Goal: Task Accomplishment & Management: Use online tool/utility

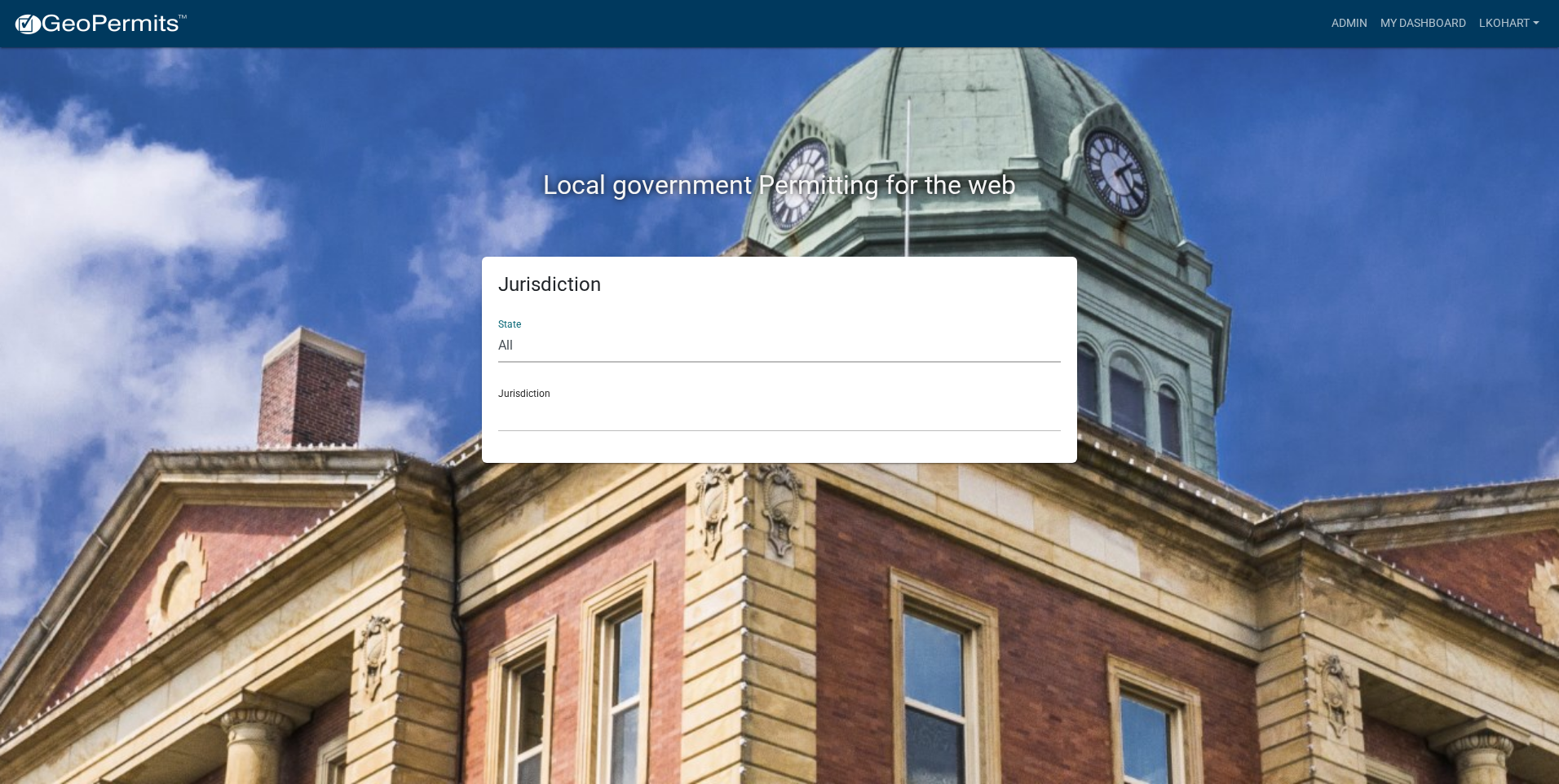
click at [565, 353] on select "All [US_STATE] [US_STATE] [US_STATE] [US_STATE] [US_STATE] [US_STATE] [US_STATE…" at bounding box center [780, 345] width 563 height 34
select select "[US_STATE]"
click at [498, 329] on select "All [US_STATE] [US_STATE] [US_STATE] [US_STATE] [US_STATE] [US_STATE] [US_STATE…" at bounding box center [780, 345] width 563 height 34
click at [603, 414] on select "[GEOGRAPHIC_DATA], [US_STATE] [GEOGRAPHIC_DATA], [US_STATE] [GEOGRAPHIC_DATA], …" at bounding box center [780, 415] width 563 height 34
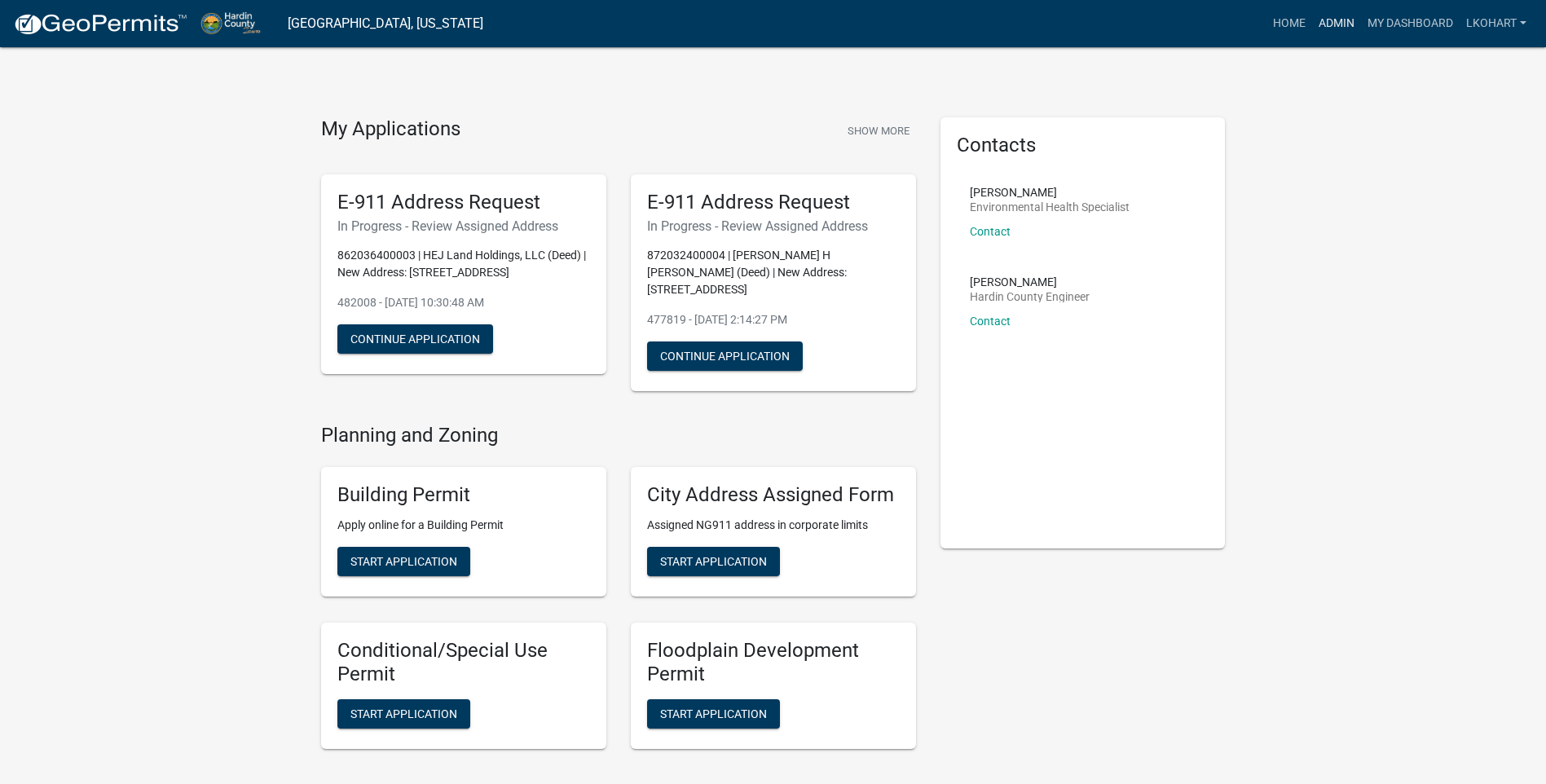
click at [1342, 26] on link "Admin" at bounding box center [1337, 24] width 49 height 31
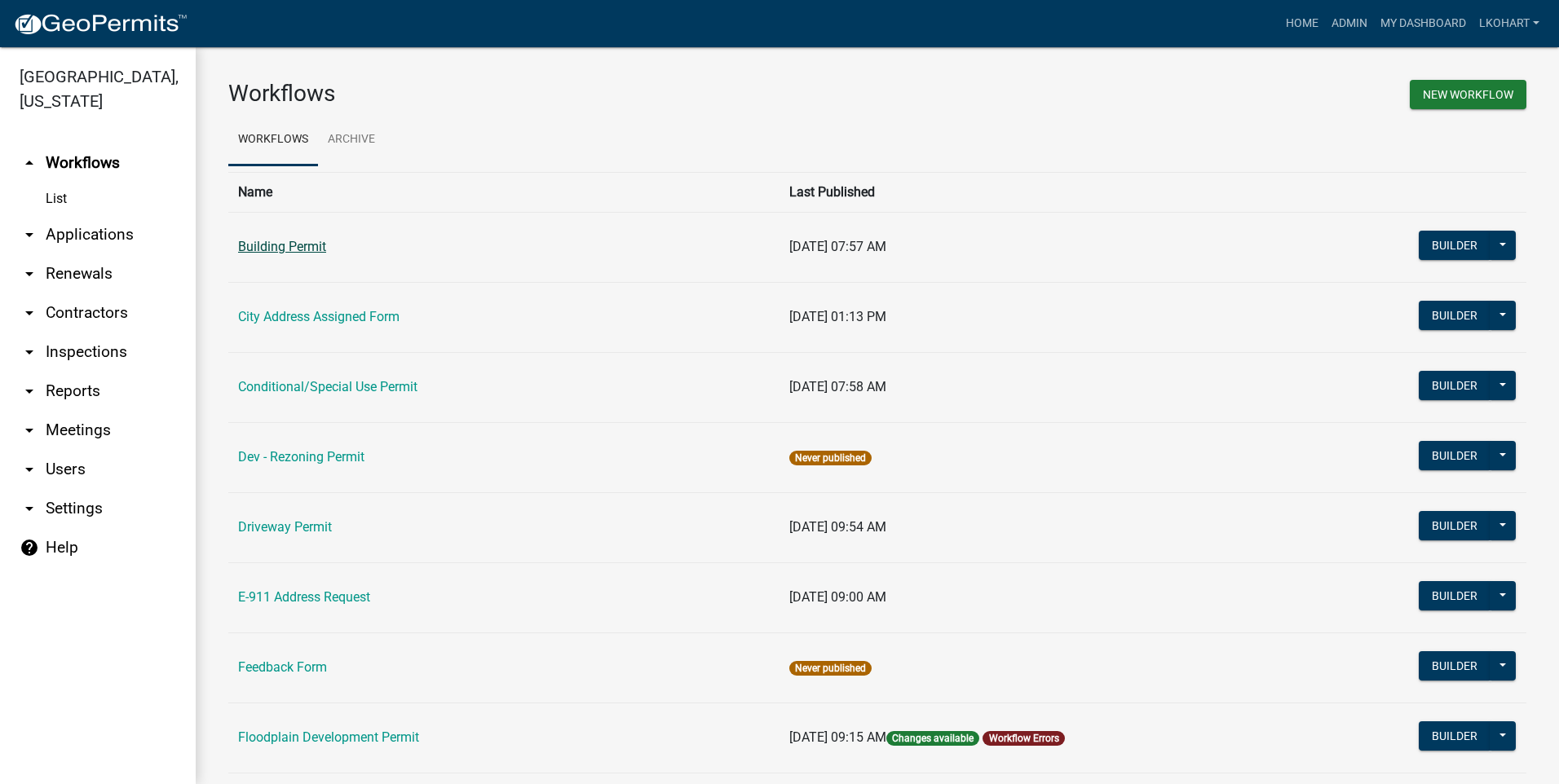
click at [294, 248] on link "Building Permit" at bounding box center [282, 246] width 88 height 16
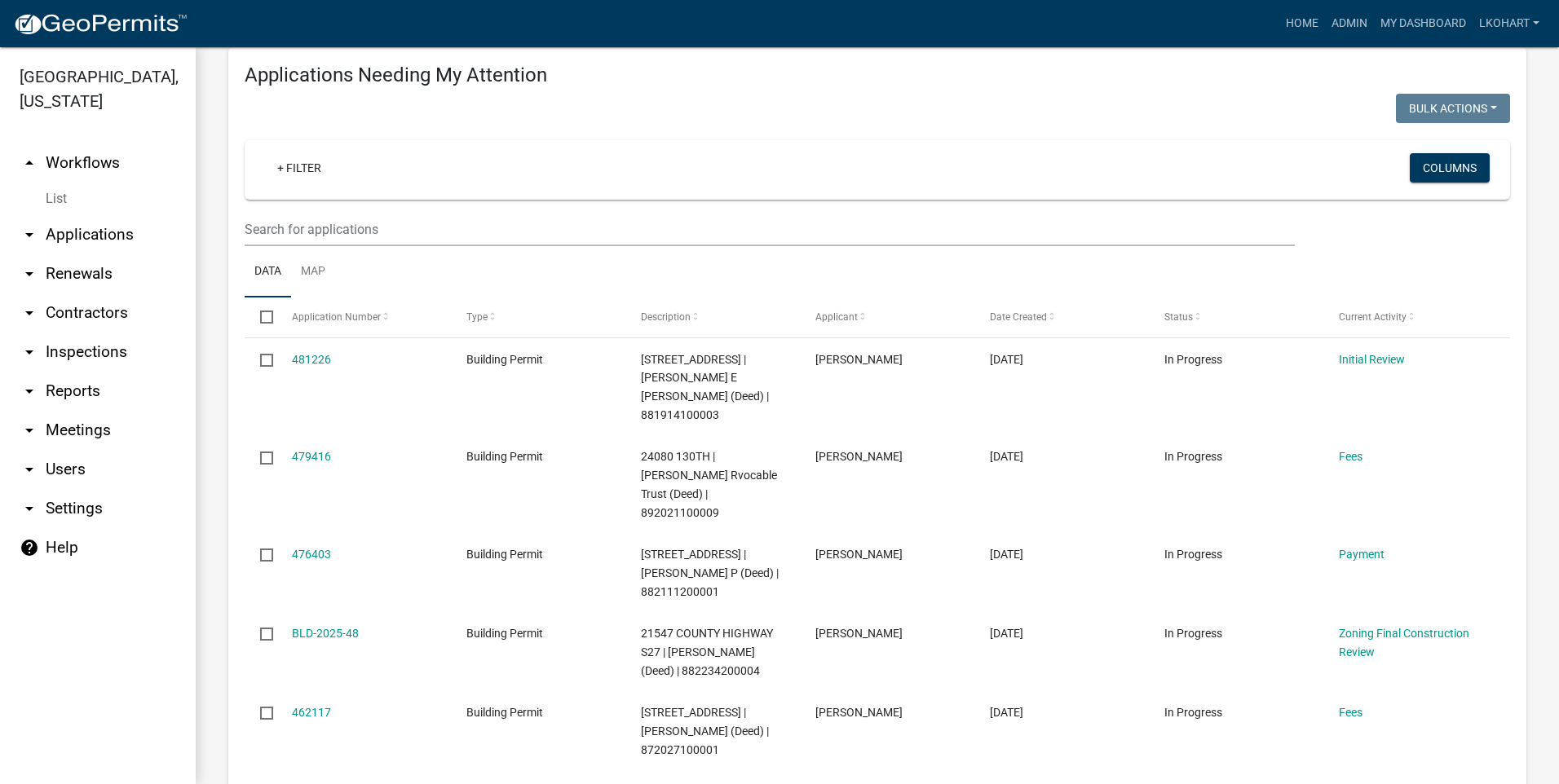
scroll to position [245, 0]
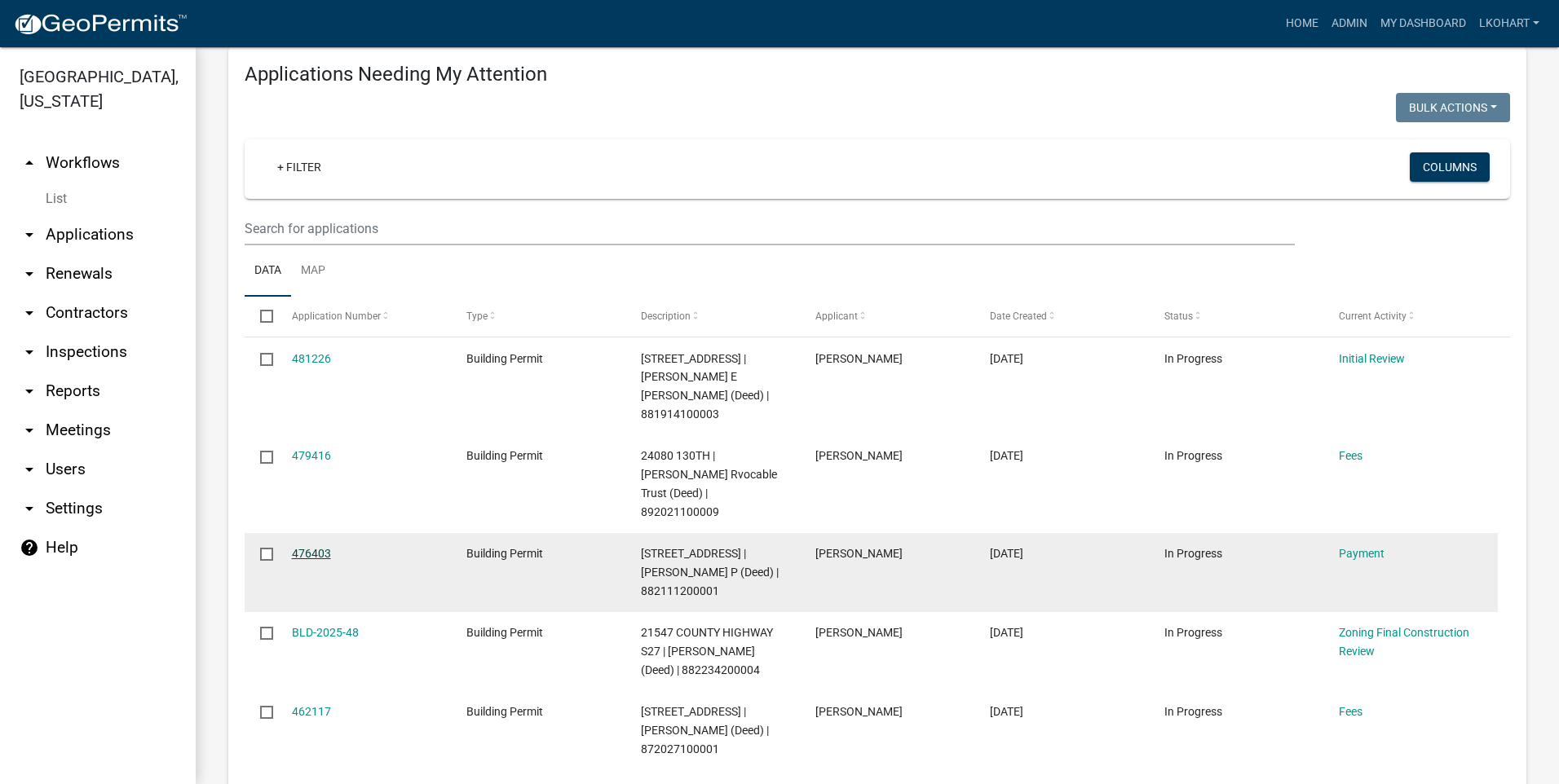
click at [324, 547] on link "476403" at bounding box center [311, 553] width 39 height 13
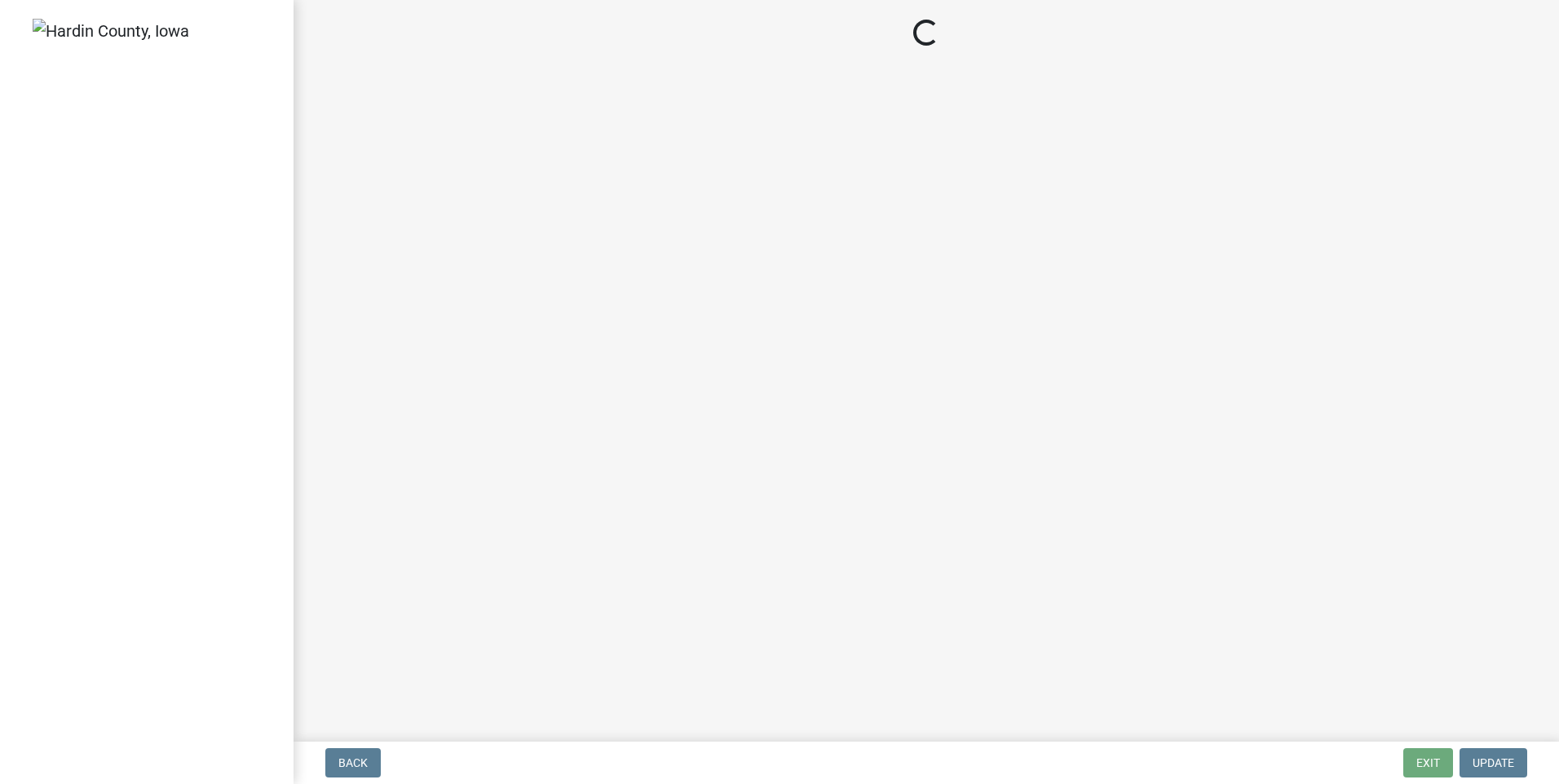
select select "3: 3"
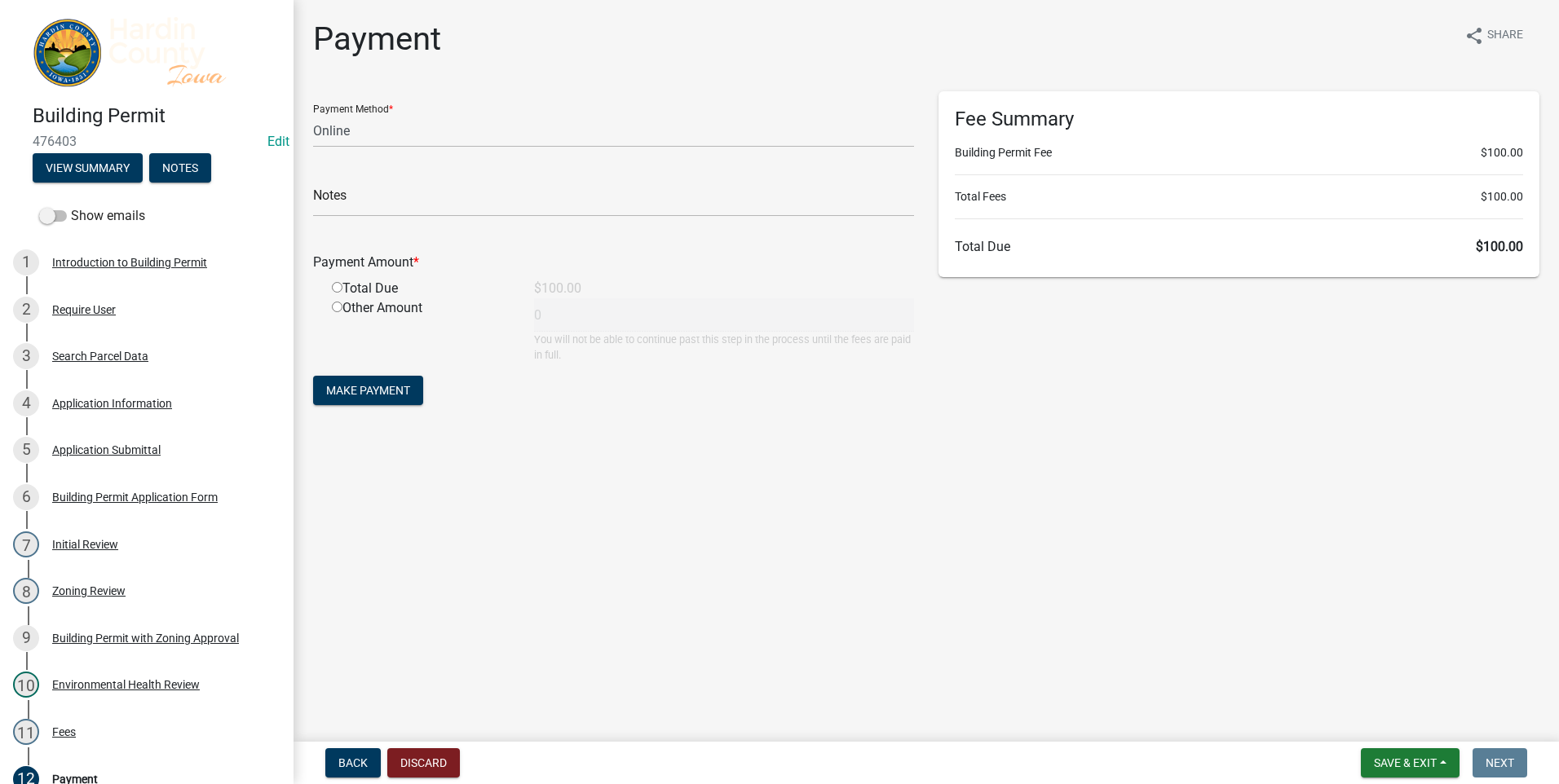
click at [337, 289] on input "radio" at bounding box center [337, 287] width 11 height 11
radio input "true"
type input "100"
click at [363, 392] on span "Make Payment" at bounding box center [368, 391] width 84 height 13
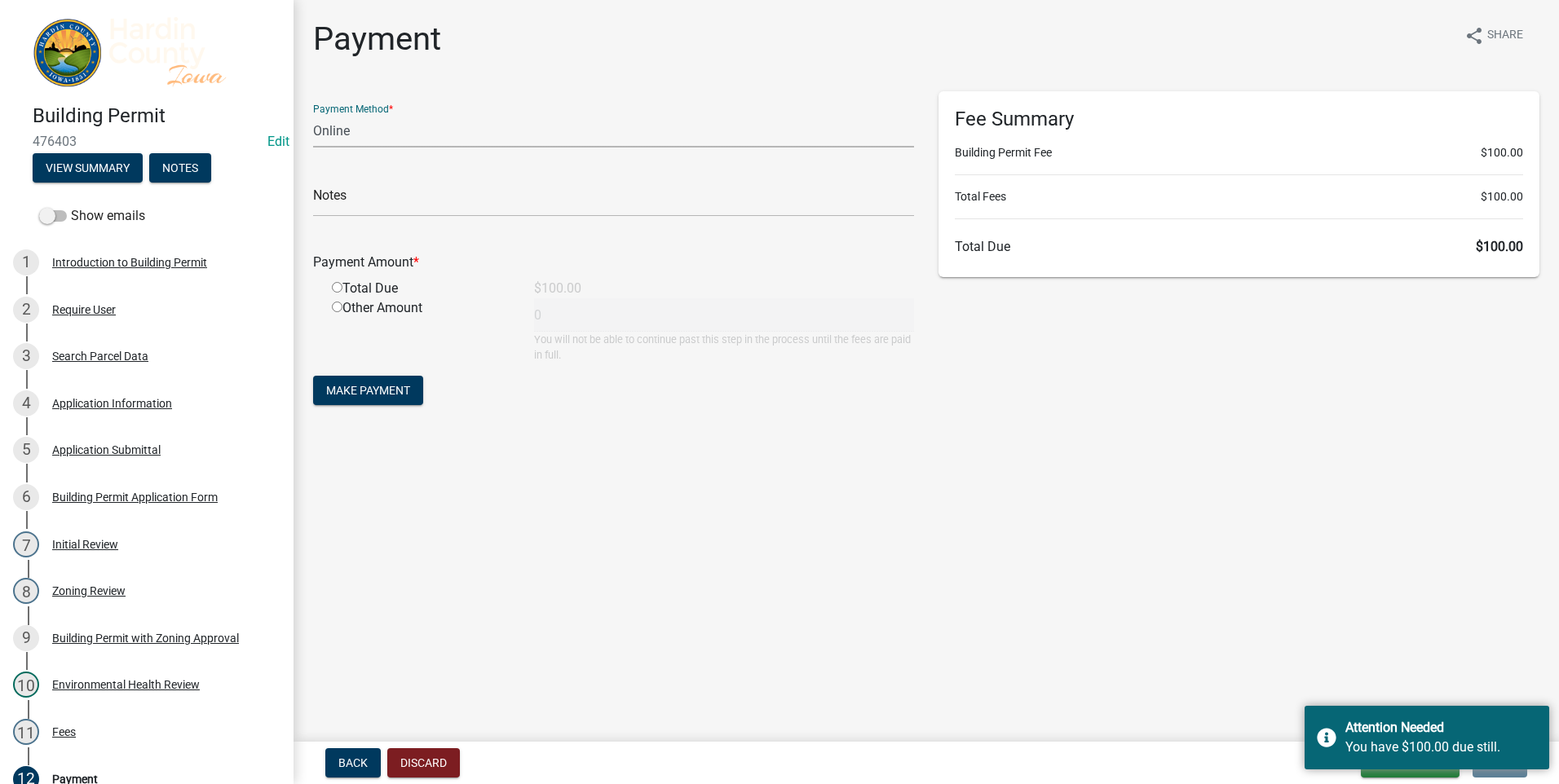
click at [610, 120] on select "Credit Card POS Check Cash Online" at bounding box center [614, 130] width 601 height 34
select select "1: 0"
click at [313, 114] on select "Credit Card POS Check Cash Online" at bounding box center [614, 130] width 601 height 34
click at [379, 198] on input "text" at bounding box center [614, 200] width 601 height 34
type input "1507"
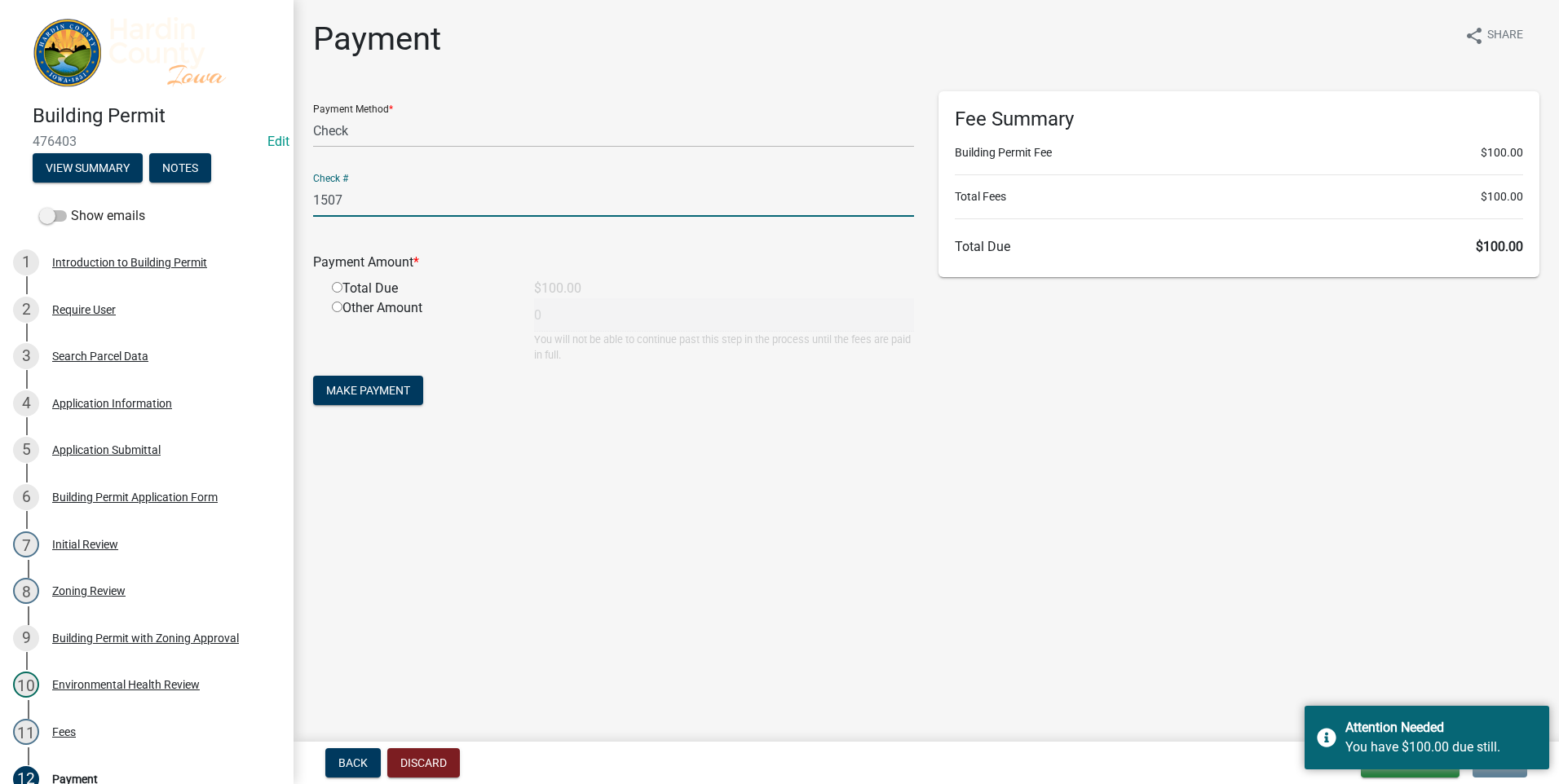
click at [339, 287] on input "radio" at bounding box center [337, 287] width 11 height 11
radio input "true"
type input "100"
click at [368, 392] on span "Make Payment" at bounding box center [368, 391] width 84 height 13
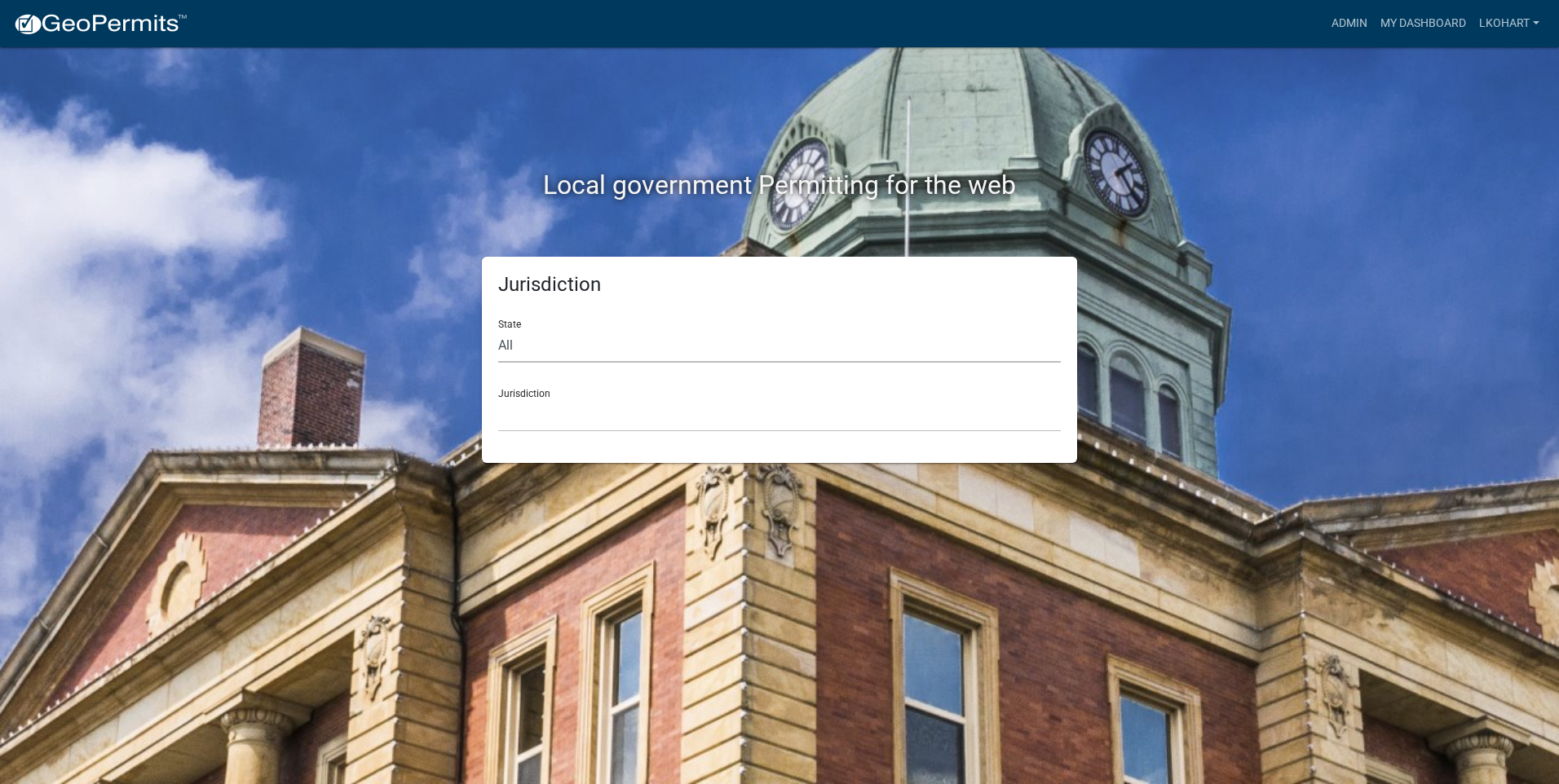
click at [568, 353] on select "All [US_STATE] [US_STATE] [US_STATE] [US_STATE] [US_STATE] [US_STATE] [US_STATE…" at bounding box center [780, 345] width 563 height 34
select select "[US_STATE]"
click at [498, 329] on select "All [US_STATE] [US_STATE] [US_STATE] [US_STATE] [US_STATE] [US_STATE] [US_STATE…" at bounding box center [780, 345] width 563 height 34
click at [551, 423] on select "[GEOGRAPHIC_DATA], [US_STATE] [GEOGRAPHIC_DATA], [US_STATE] [GEOGRAPHIC_DATA], …" at bounding box center [780, 415] width 563 height 34
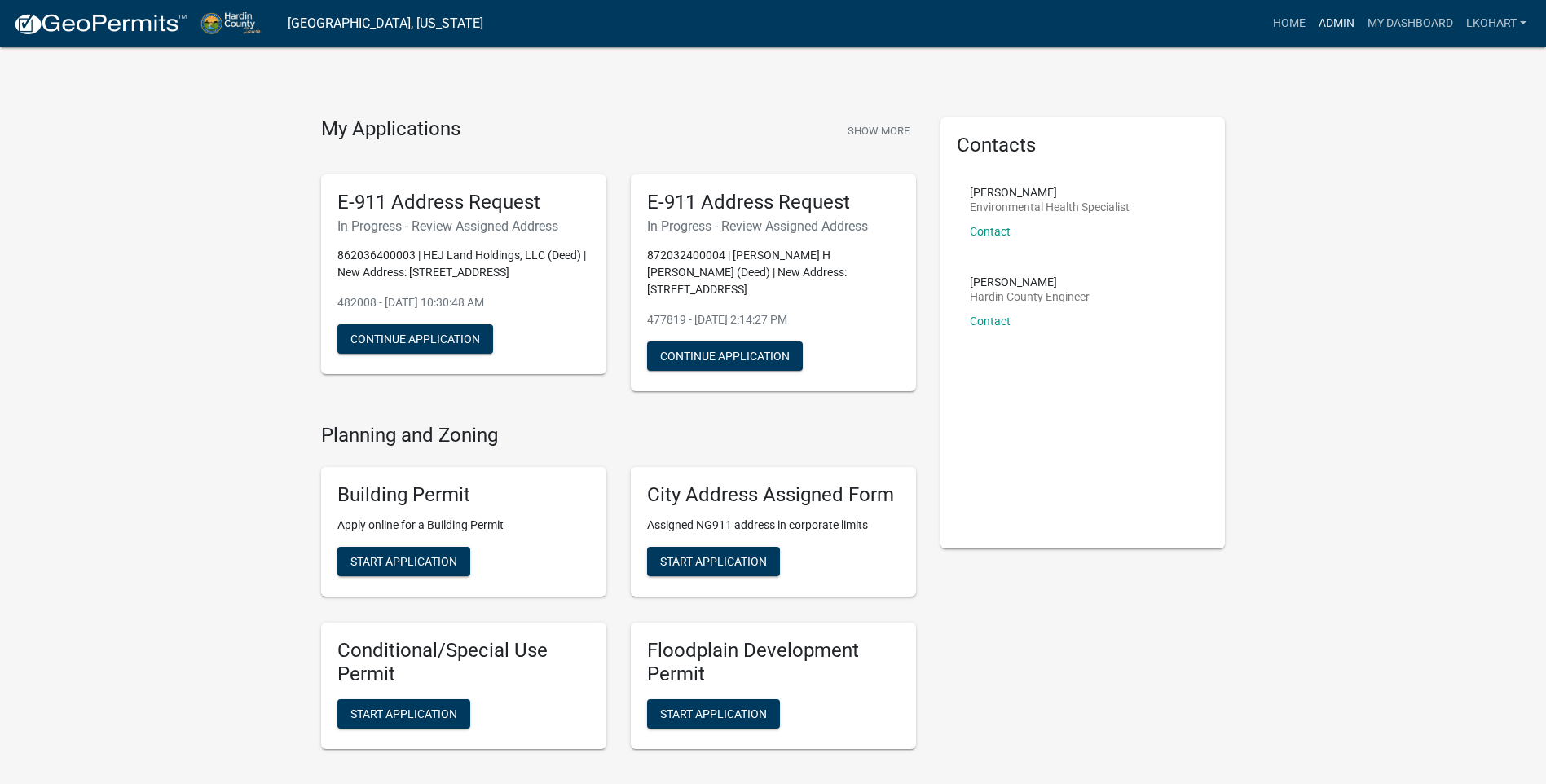
click at [1338, 23] on link "Admin" at bounding box center [1337, 24] width 49 height 31
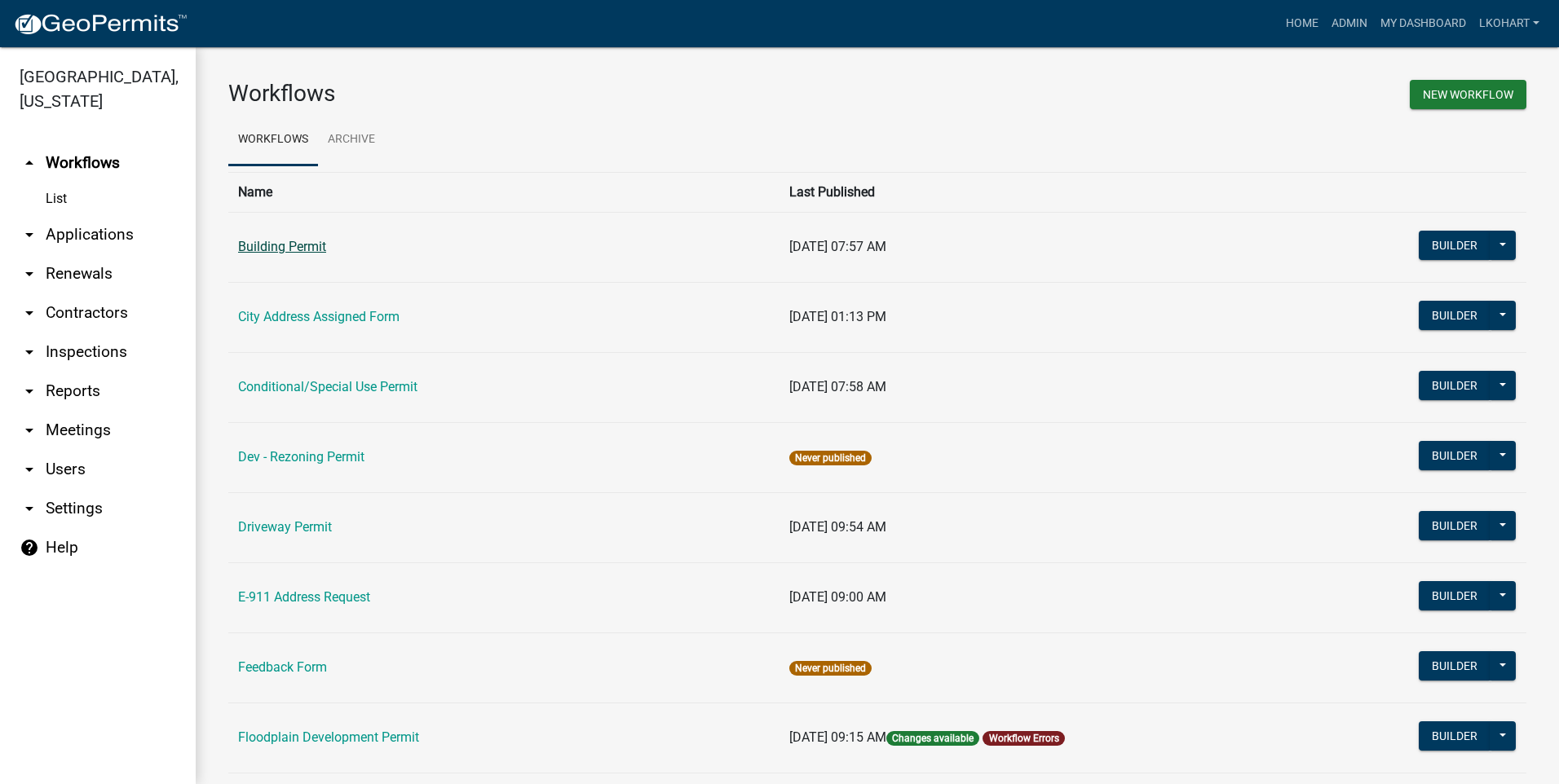
click at [290, 249] on link "Building Permit" at bounding box center [282, 246] width 88 height 16
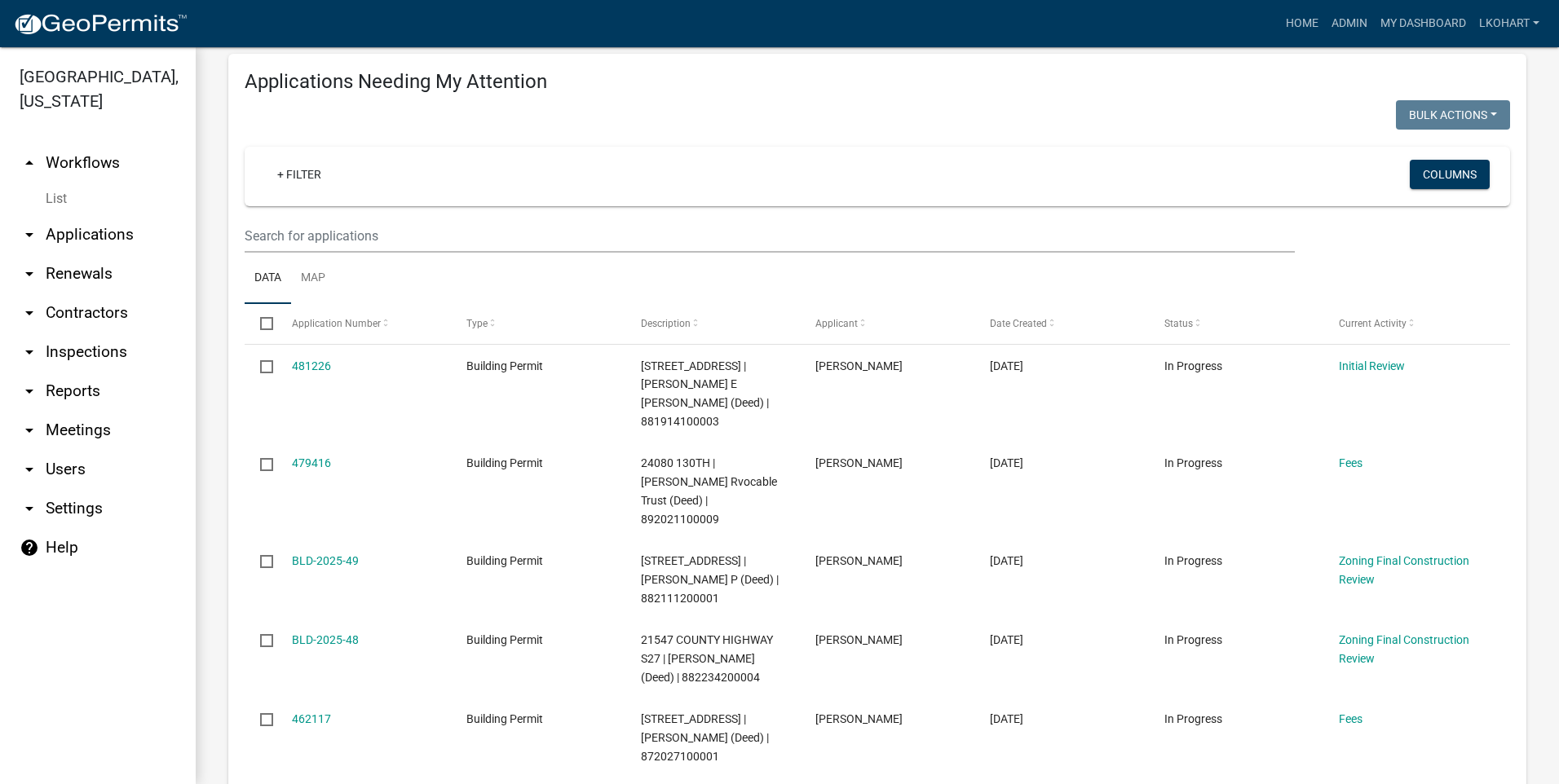
scroll to position [245, 0]
